Goal: Task Accomplishment & Management: Complete application form

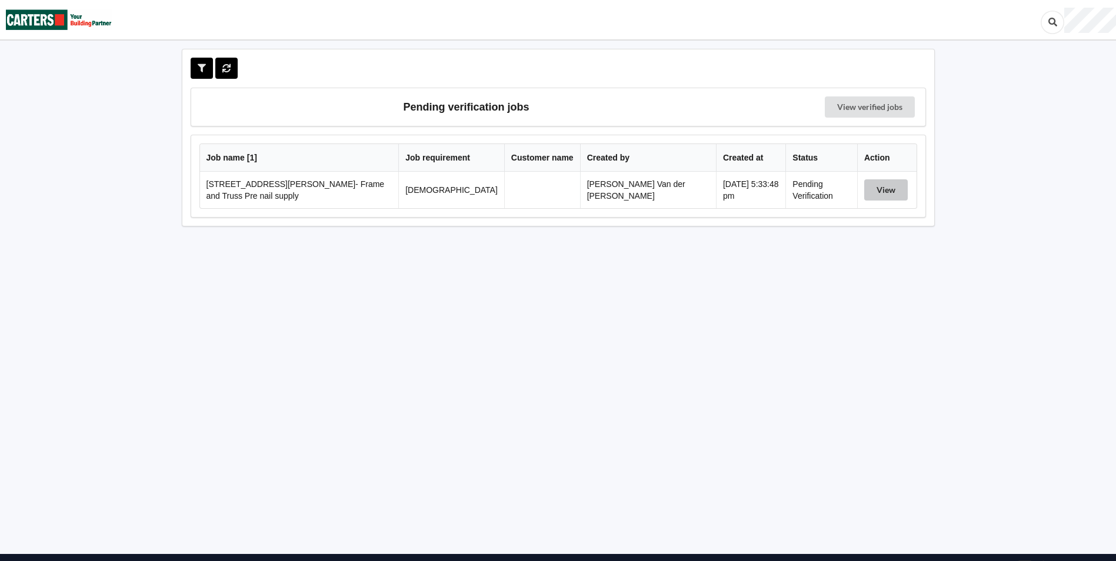
click at [889, 191] on button "View" at bounding box center [886, 189] width 44 height 21
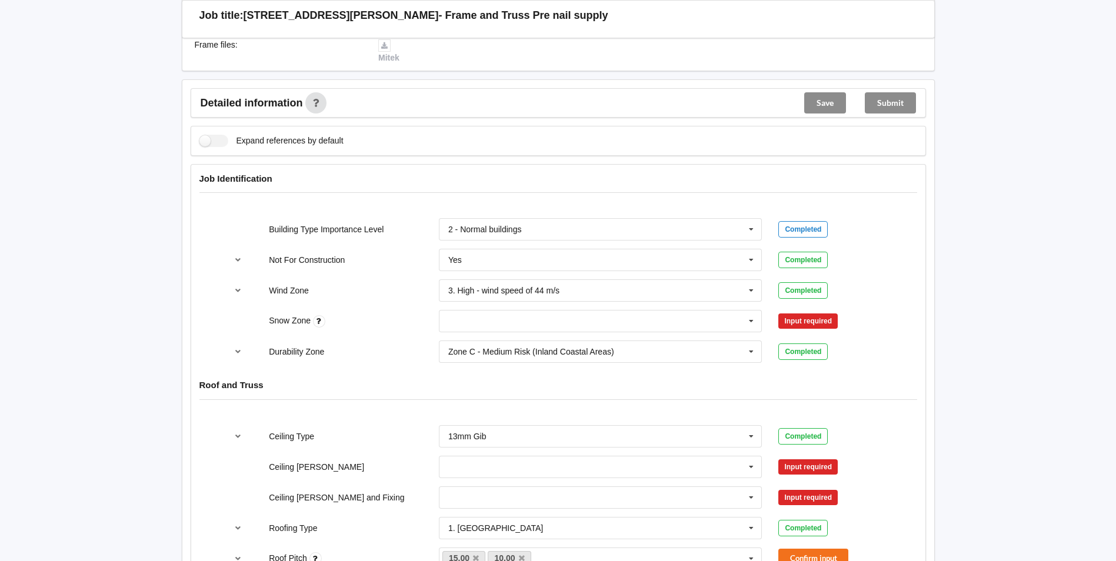
scroll to position [412, 0]
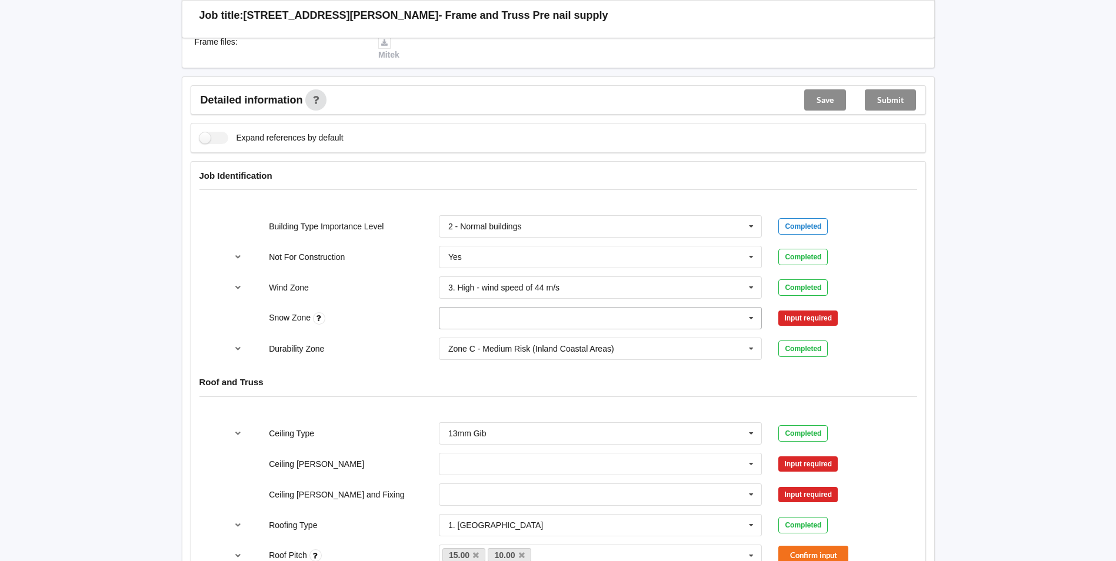
click at [503, 310] on input "text" at bounding box center [601, 318] width 322 height 21
click at [495, 329] on div "N0" at bounding box center [600, 340] width 322 height 22
click at [792, 309] on button "Confirm input" at bounding box center [813, 318] width 70 height 19
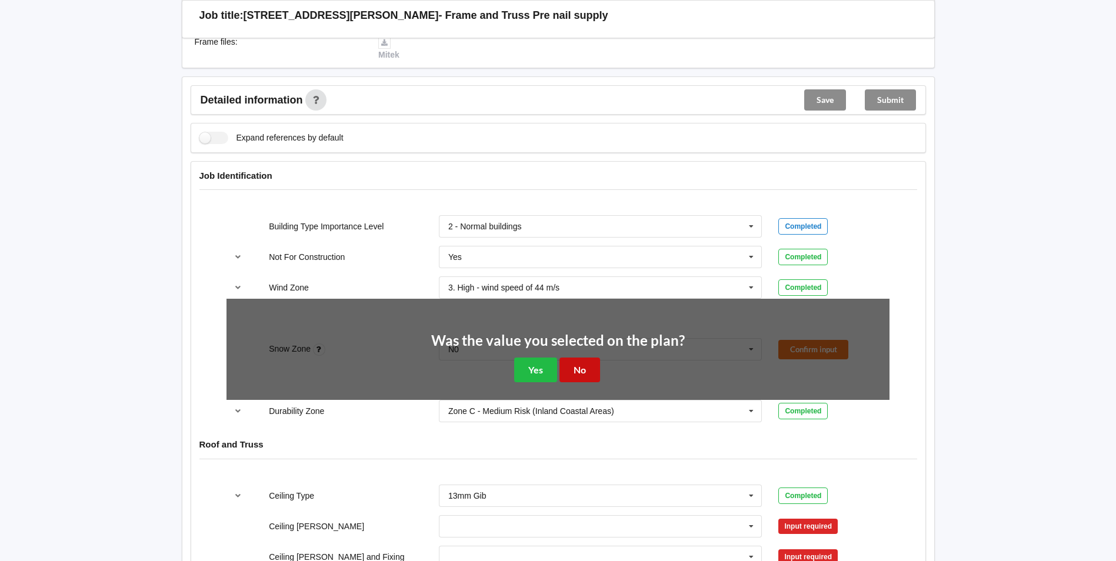
click at [584, 358] on button "No" at bounding box center [579, 370] width 41 height 24
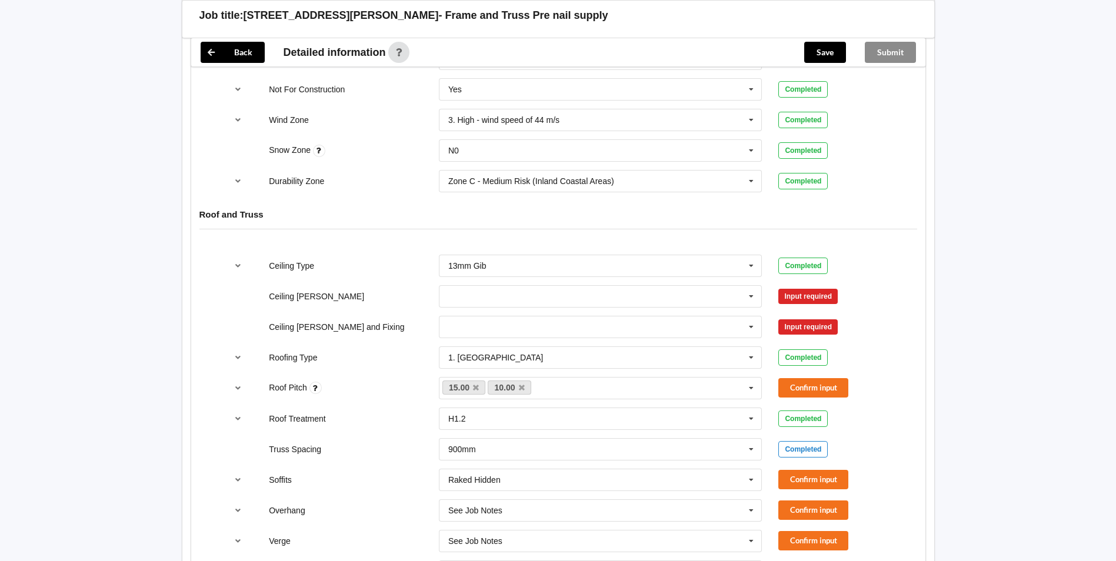
scroll to position [588, 0]
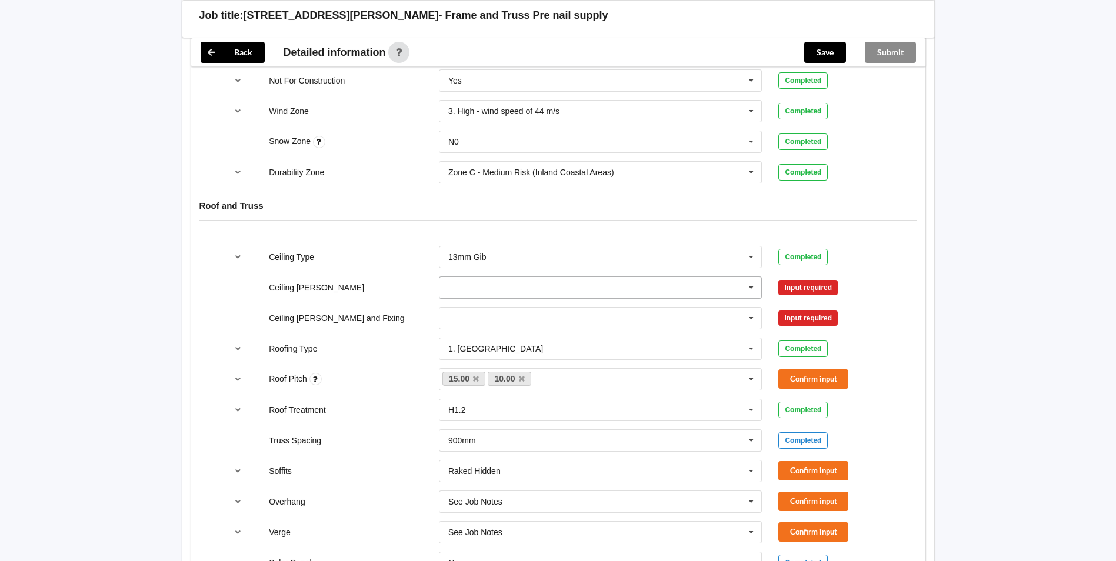
click at [528, 278] on input "text" at bounding box center [601, 287] width 322 height 21
click at [520, 300] on div "400mm" at bounding box center [600, 309] width 322 height 22
click at [527, 314] on input "text" at bounding box center [601, 318] width 322 height 21
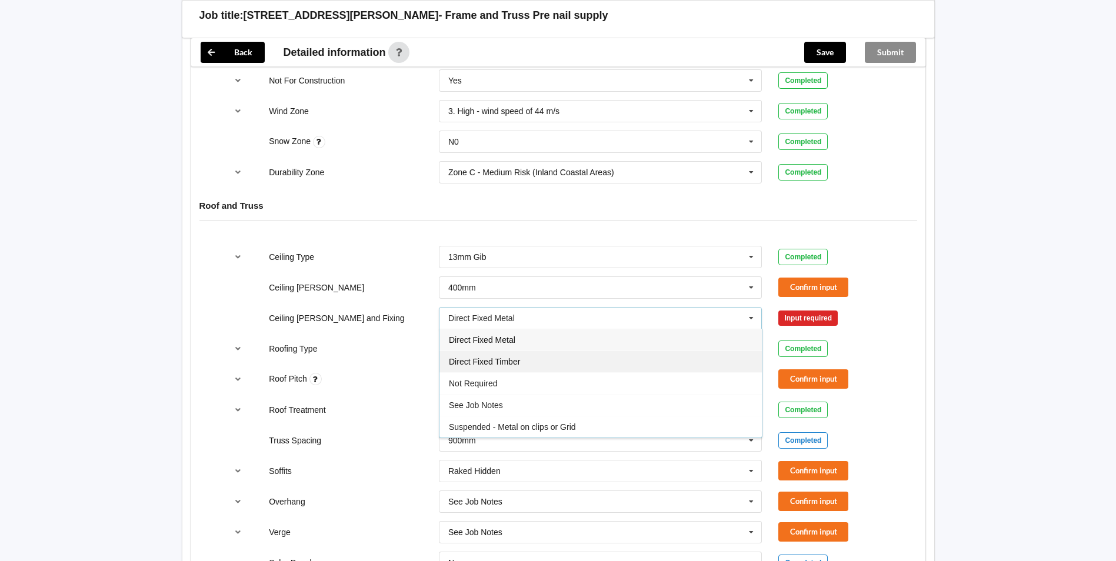
click at [508, 357] on span "Direct Fixed Timber" at bounding box center [484, 361] width 71 height 9
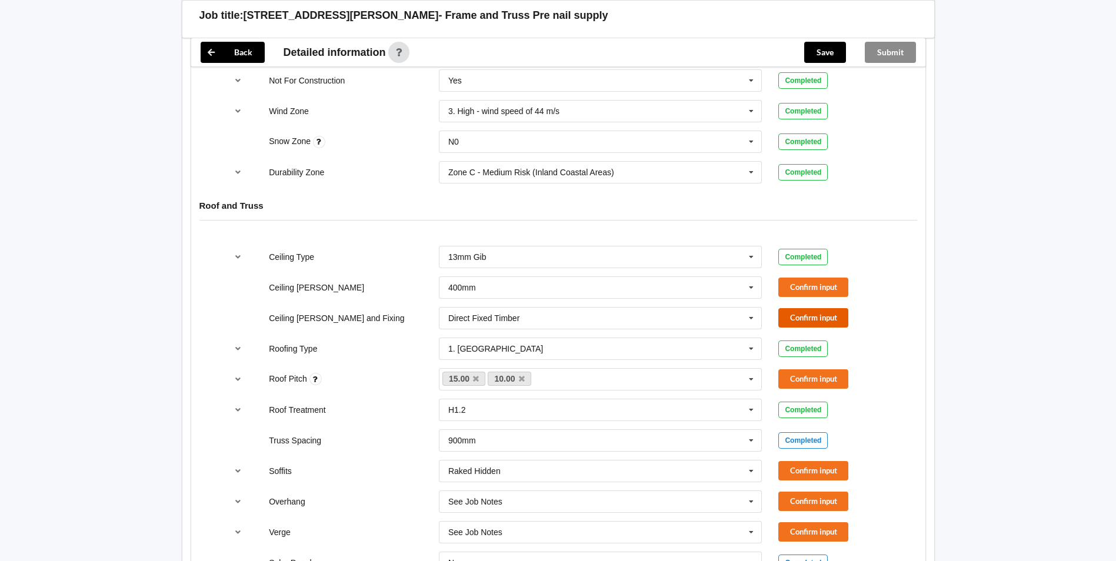
click at [812, 308] on button "Confirm input" at bounding box center [813, 317] width 70 height 19
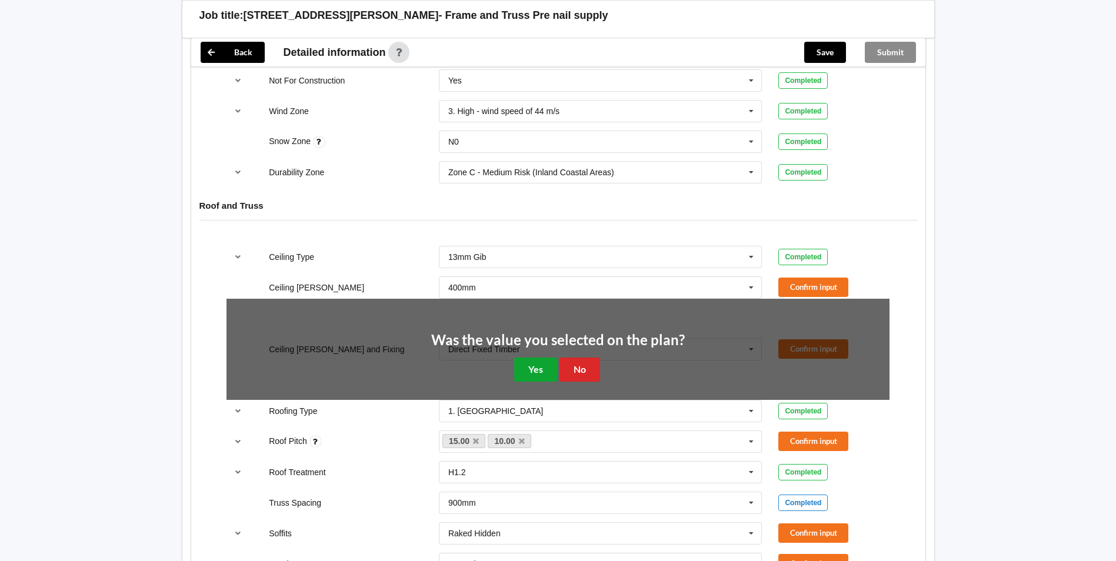
click at [531, 358] on button "Yes" at bounding box center [535, 370] width 43 height 24
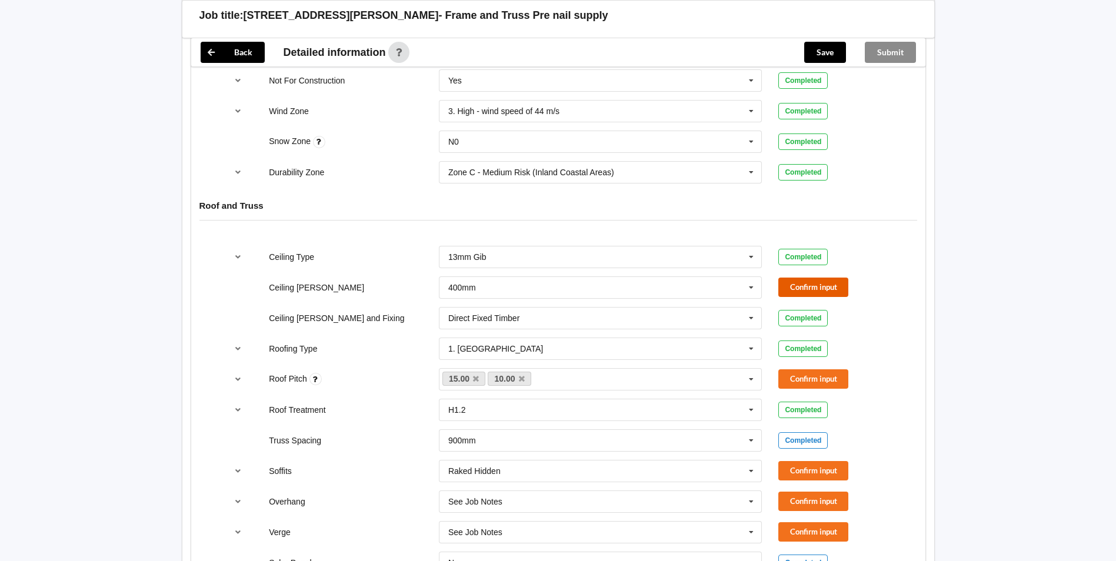
click at [795, 278] on button "Confirm input" at bounding box center [813, 287] width 70 height 19
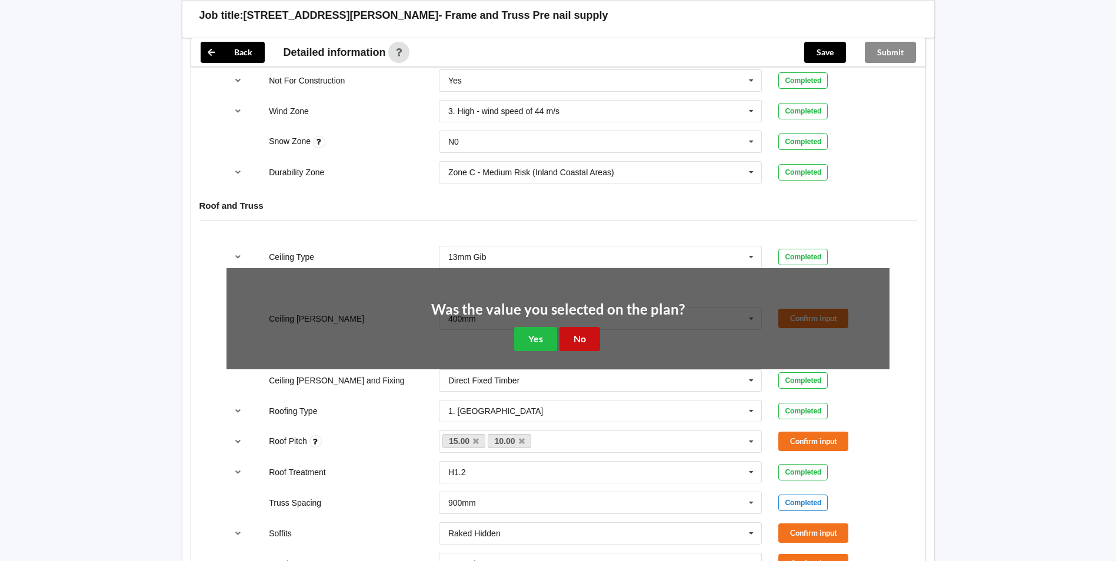
click at [568, 327] on button "No" at bounding box center [579, 339] width 41 height 24
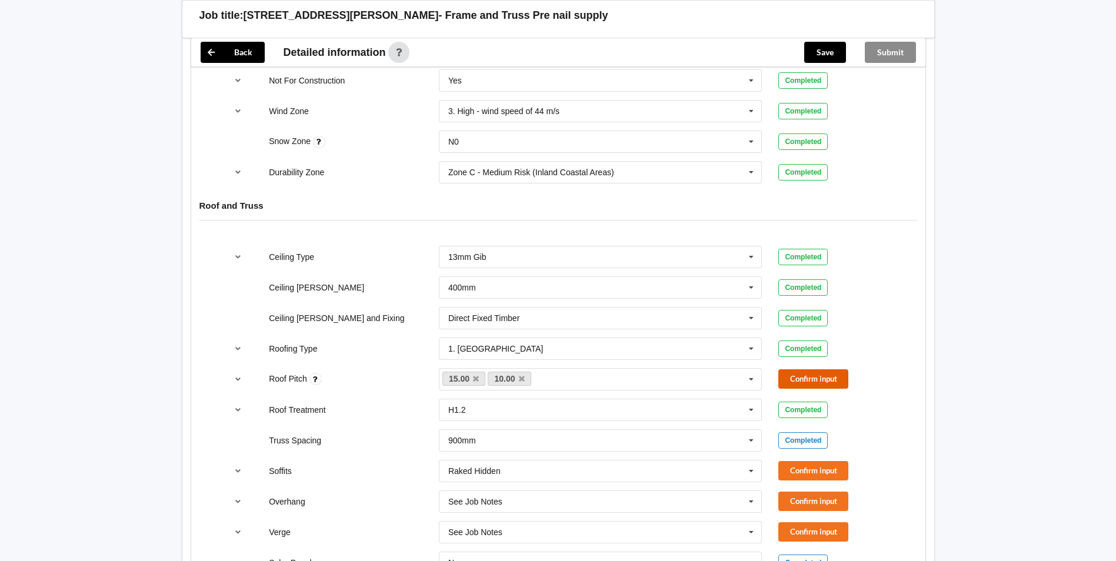
click at [804, 369] on button "Confirm input" at bounding box center [813, 378] width 70 height 19
click at [822, 461] on button "Confirm input" at bounding box center [813, 470] width 70 height 19
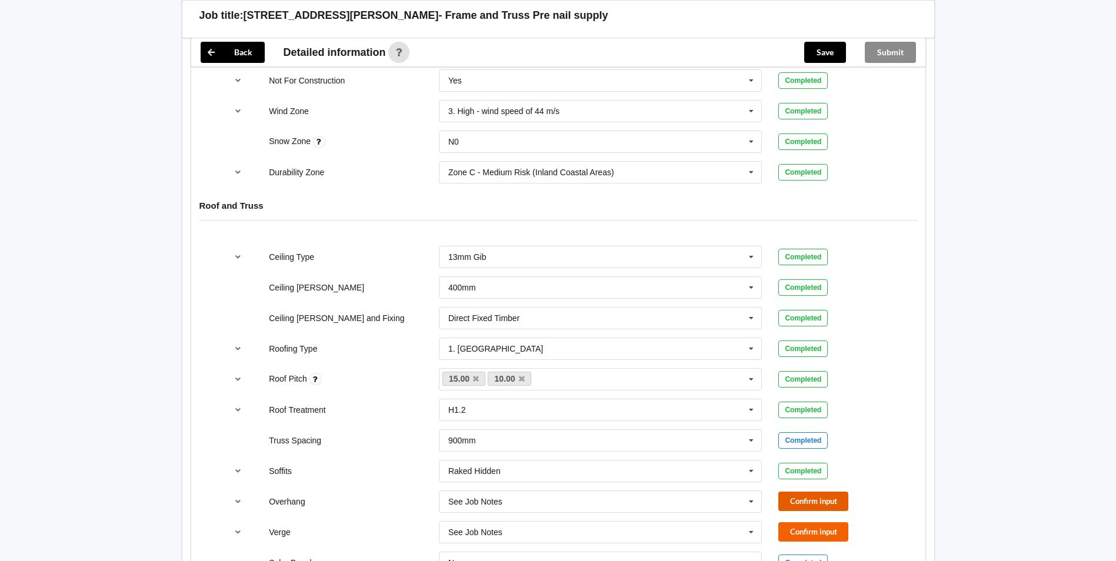
drag, startPoint x: 824, startPoint y: 483, endPoint x: 828, endPoint y: 516, distance: 33.9
click at [826, 492] on button "Confirm input" at bounding box center [813, 501] width 70 height 19
click at [829, 526] on button "Confirm input" at bounding box center [813, 531] width 70 height 19
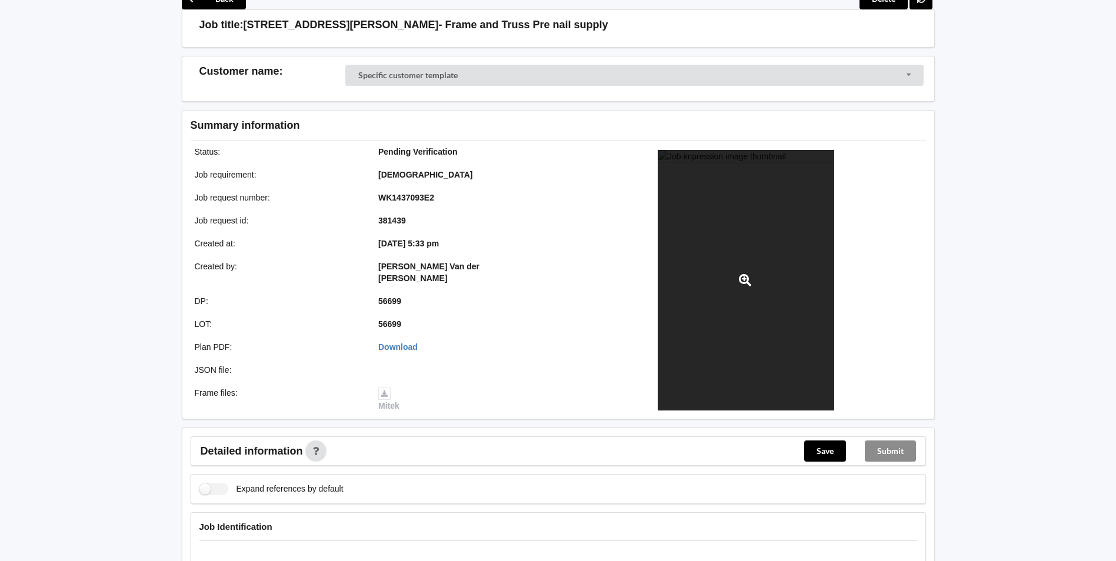
scroll to position [0, 0]
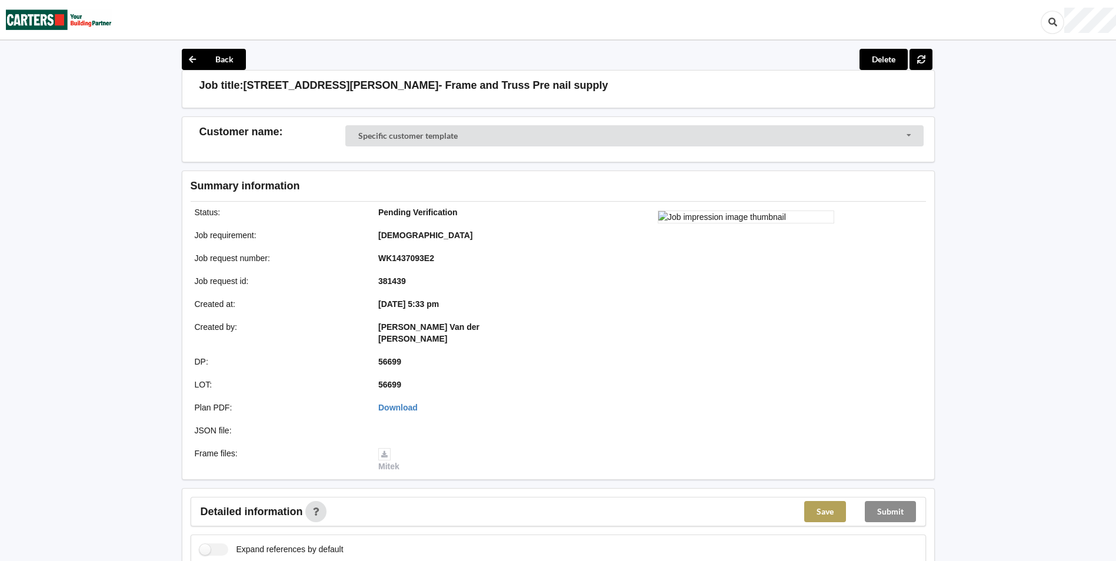
click at [826, 502] on button "Save" at bounding box center [825, 511] width 42 height 21
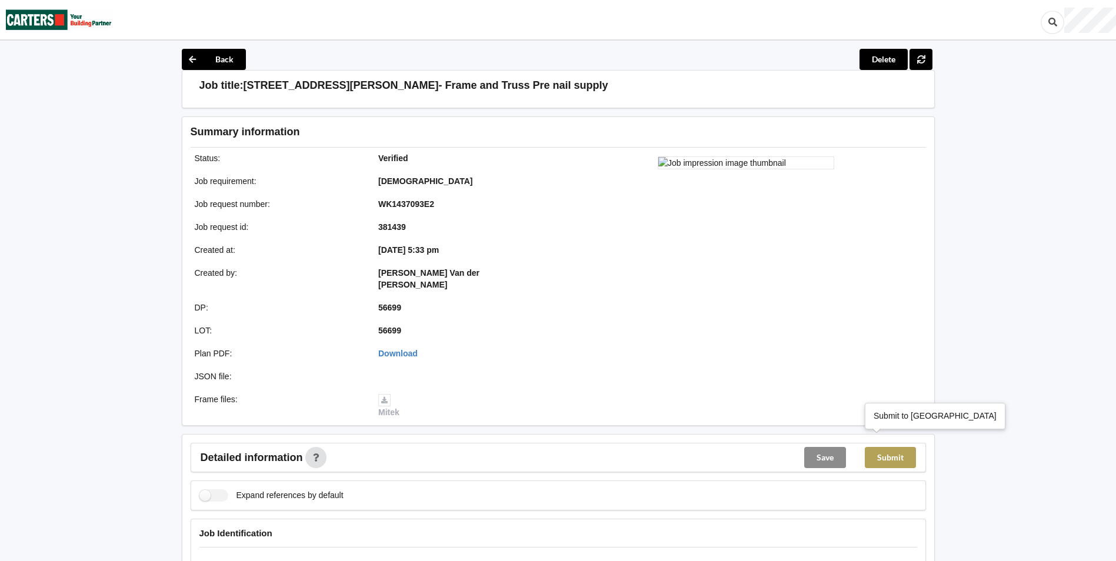
click at [892, 449] on button "Submit" at bounding box center [890, 457] width 51 height 21
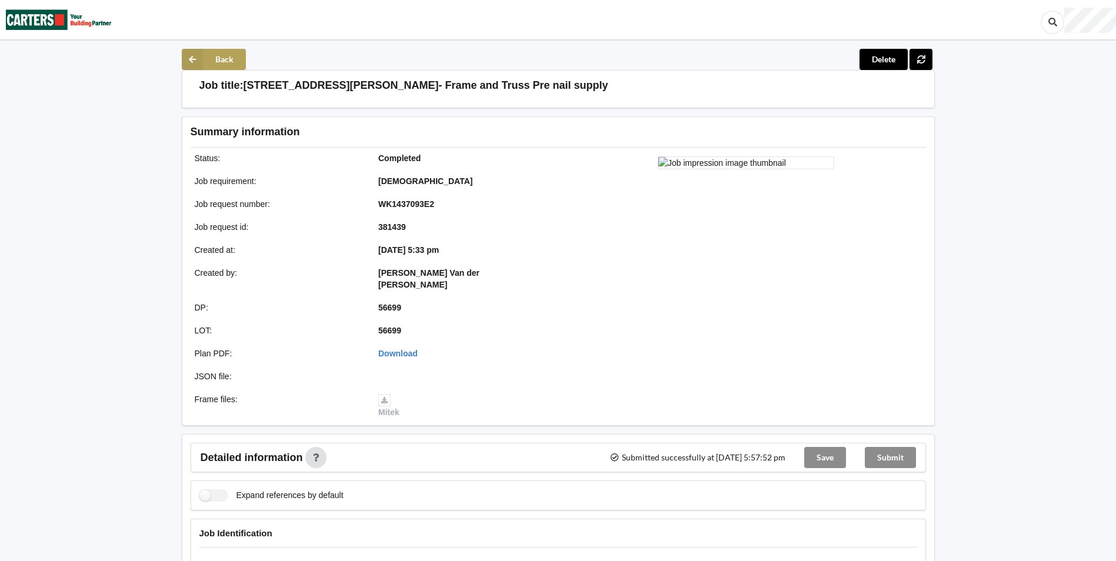
click at [221, 55] on button "Back" at bounding box center [214, 59] width 64 height 21
